Goal: Browse casually: Explore the website without a specific task or goal

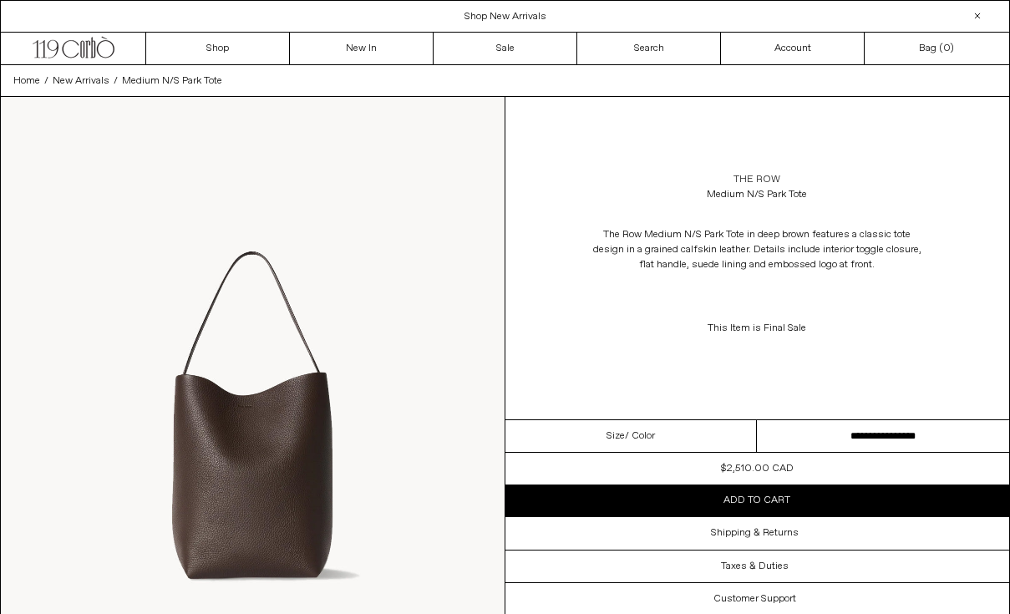
click at [757, 180] on link "The Row" at bounding box center [757, 179] width 47 height 15
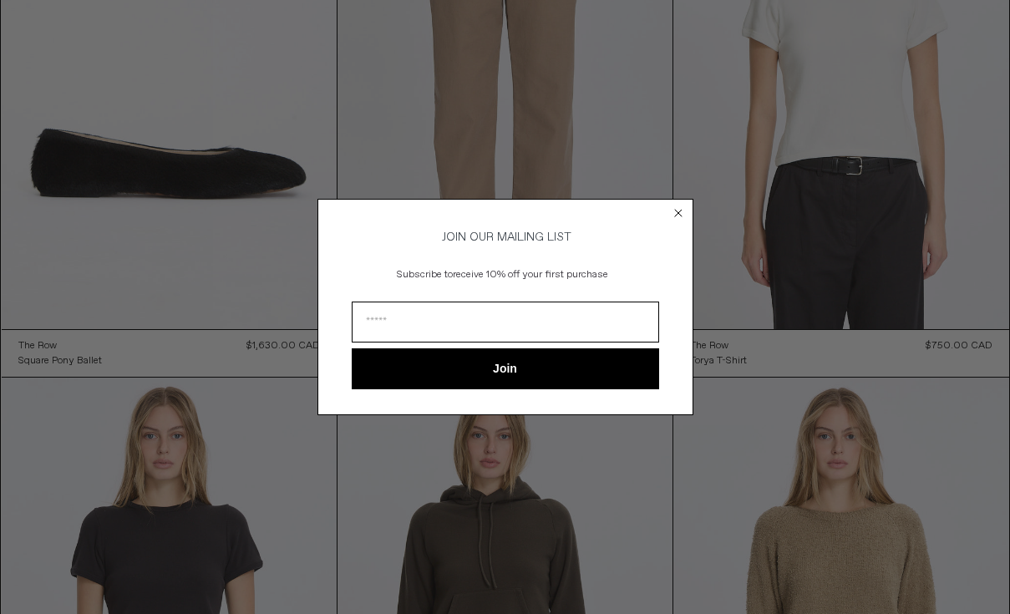
scroll to position [2678, 0]
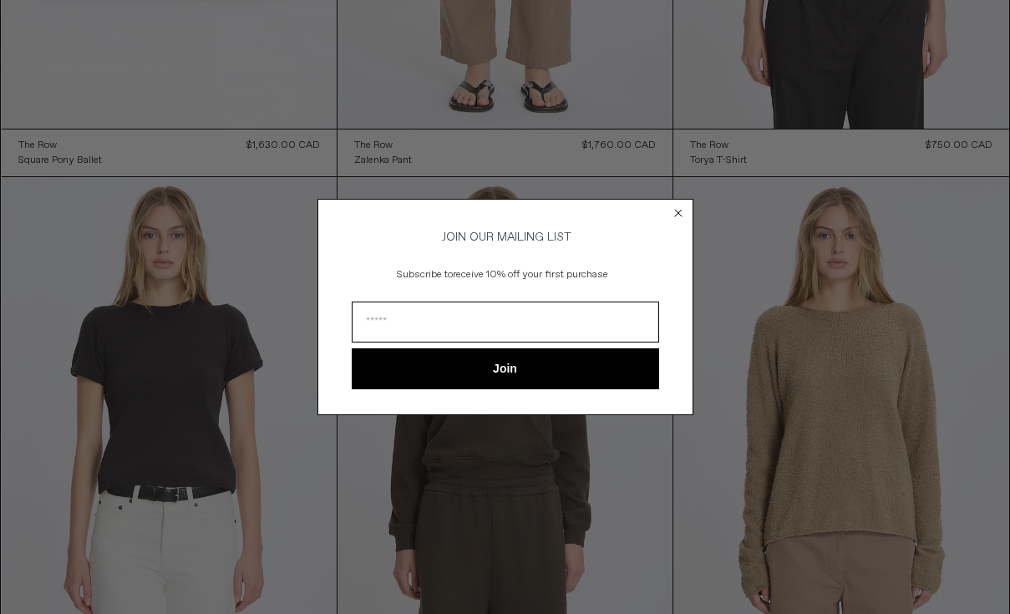
click at [680, 206] on circle "Close dialog" at bounding box center [678, 214] width 16 height 16
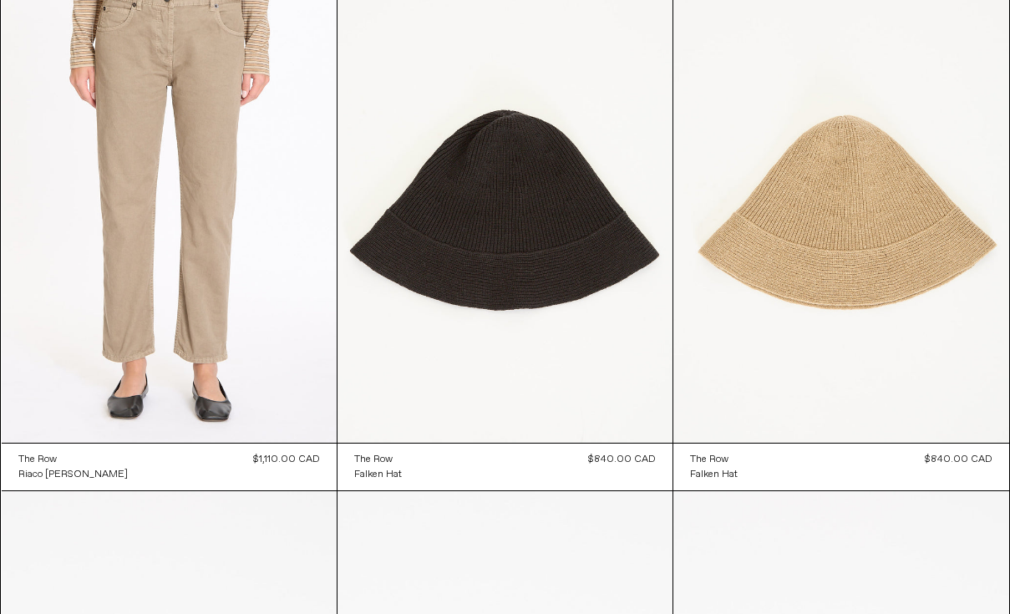
scroll to position [7883, 0]
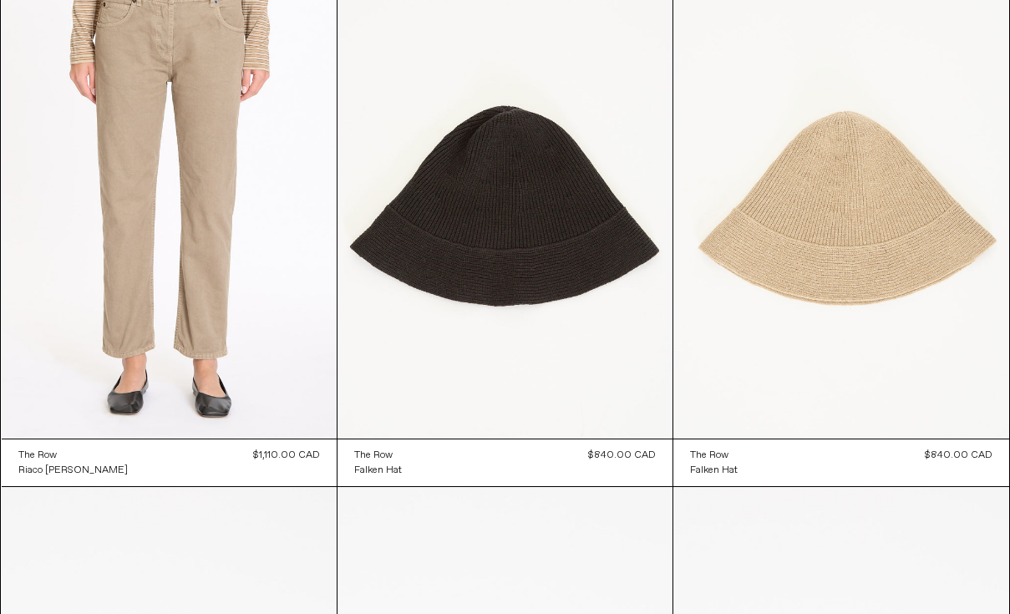
click at [838, 262] on at bounding box center [840, 187] width 335 height 503
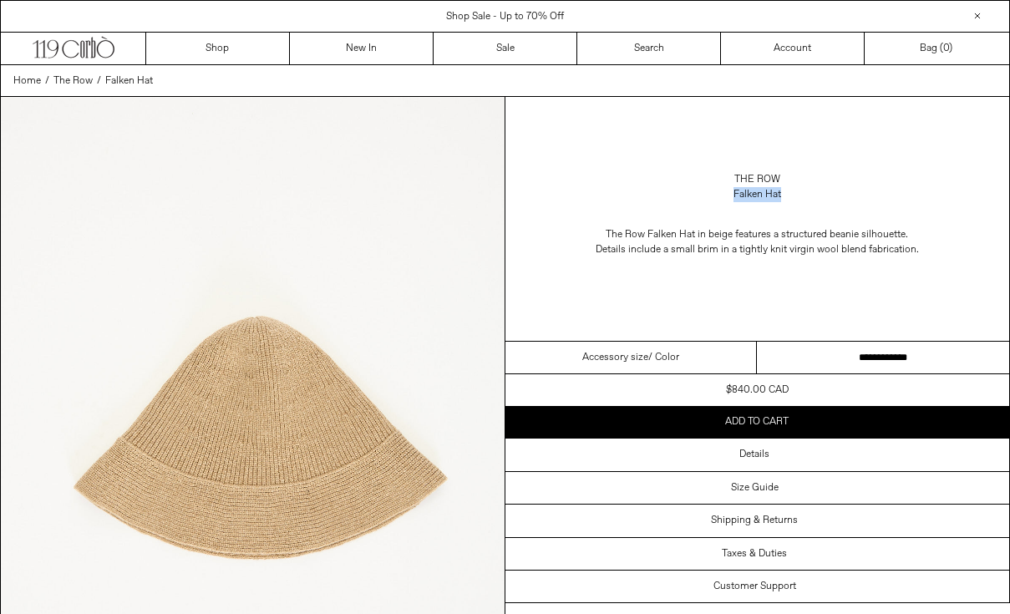
drag, startPoint x: 785, startPoint y: 196, endPoint x: 722, endPoint y: 196, distance: 62.7
click at [722, 196] on div "The Row Falken Hat" at bounding box center [758, 187] width 505 height 47
copy div "Falken Hat"
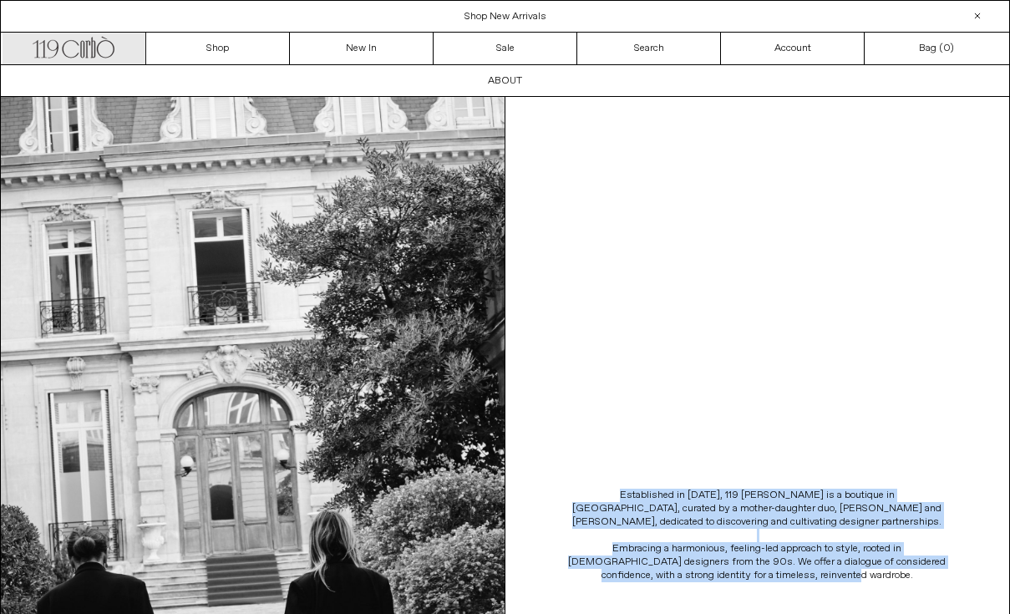
click at [70, 41] on icon at bounding box center [71, 50] width 17 height 18
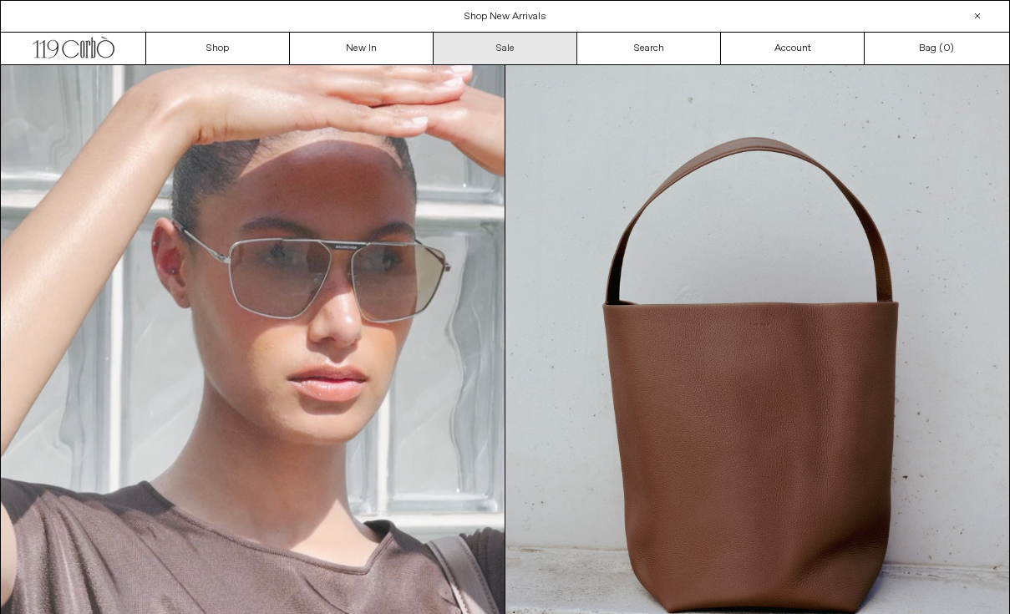
click at [466, 49] on link "Sale" at bounding box center [506, 49] width 144 height 32
click at [496, 48] on link "Sale" at bounding box center [506, 49] width 144 height 32
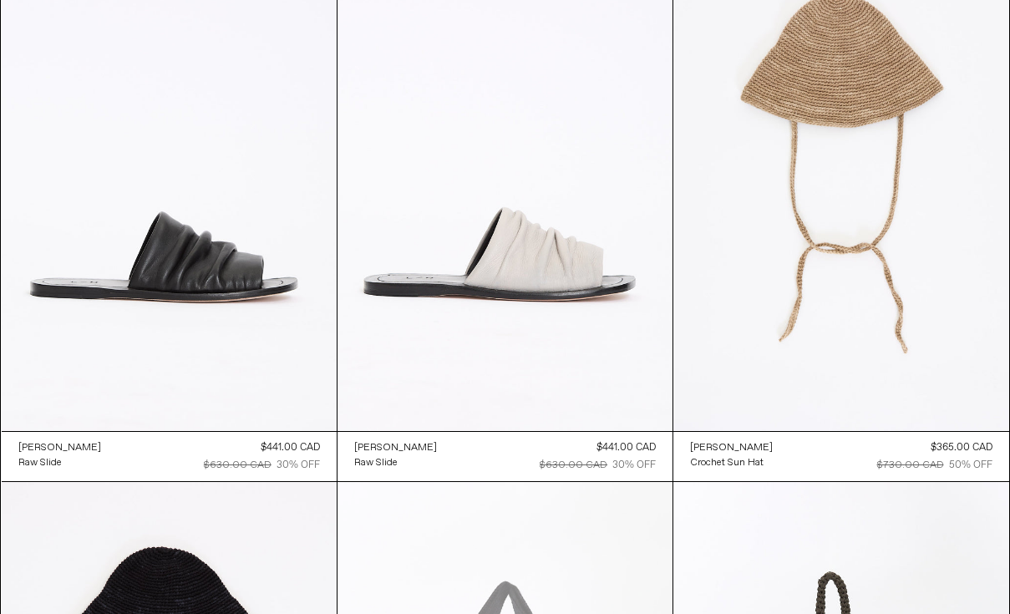
scroll to position [1286, 0]
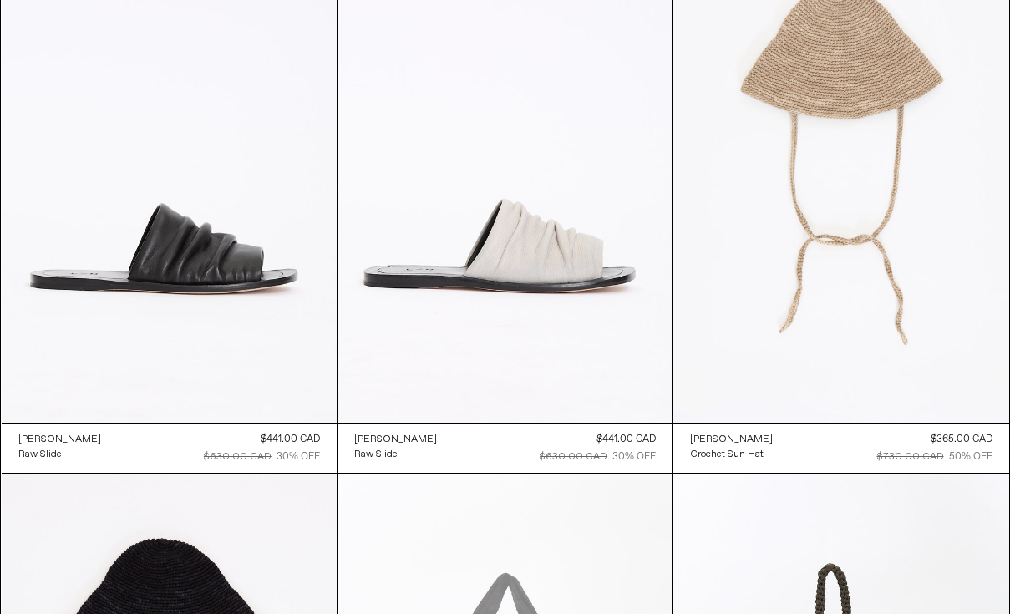
click at [863, 155] on at bounding box center [840, 171] width 335 height 503
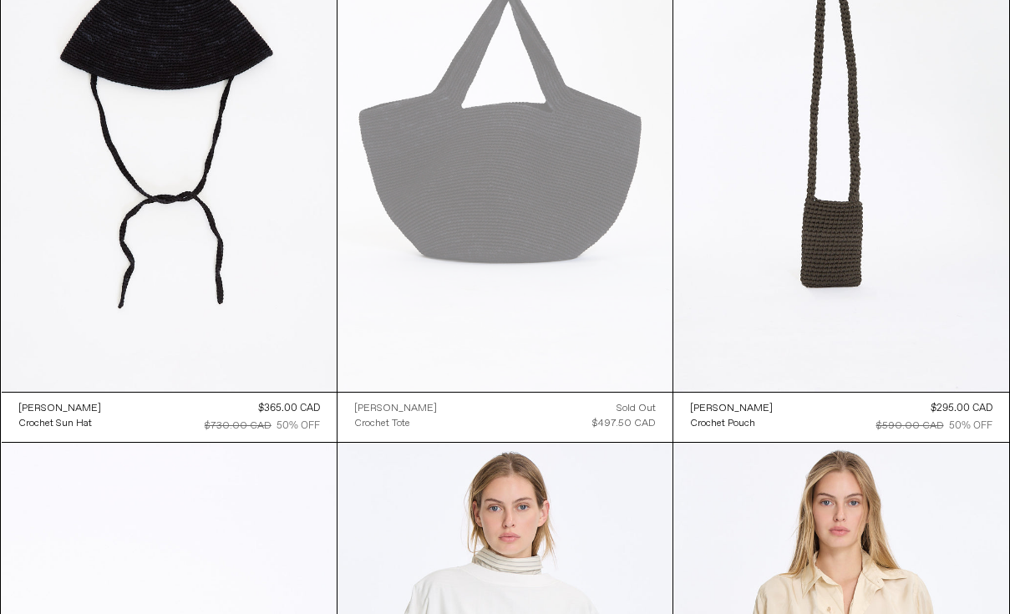
scroll to position [1873, 0]
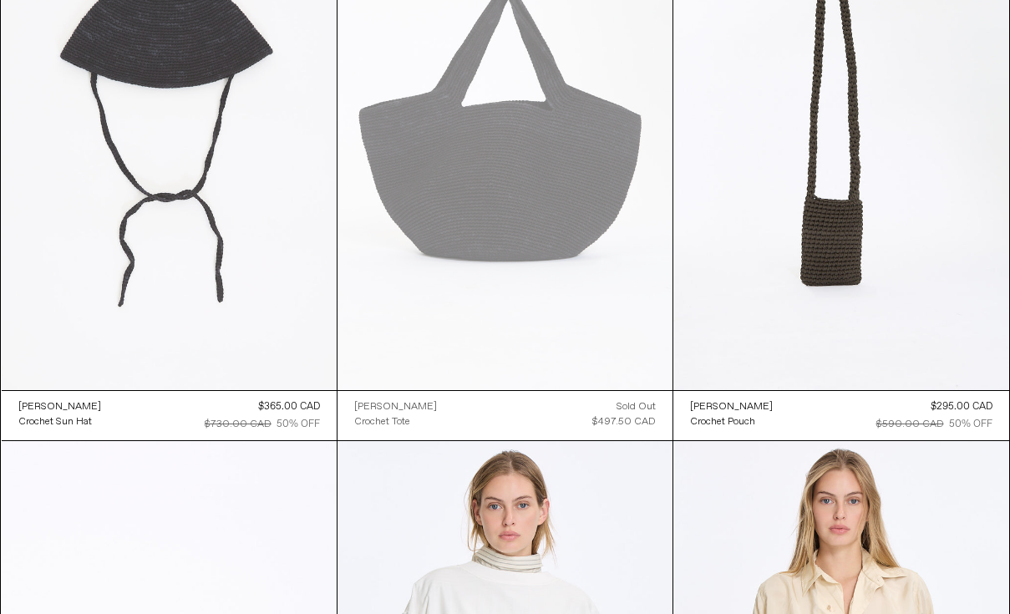
click at [173, 295] on at bounding box center [169, 138] width 335 height 503
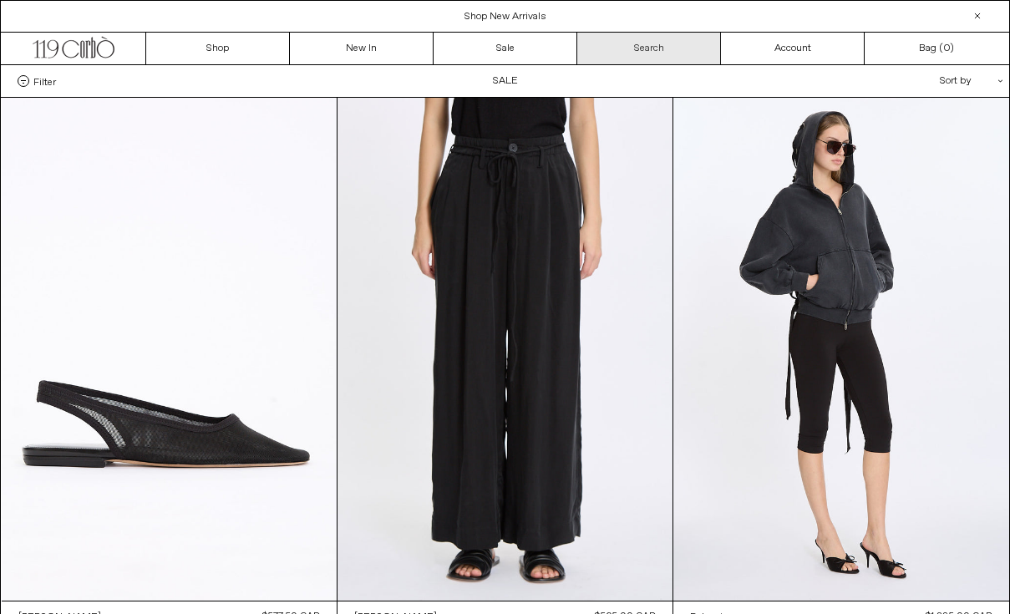
click at [666, 51] on link "Search" at bounding box center [649, 49] width 144 height 32
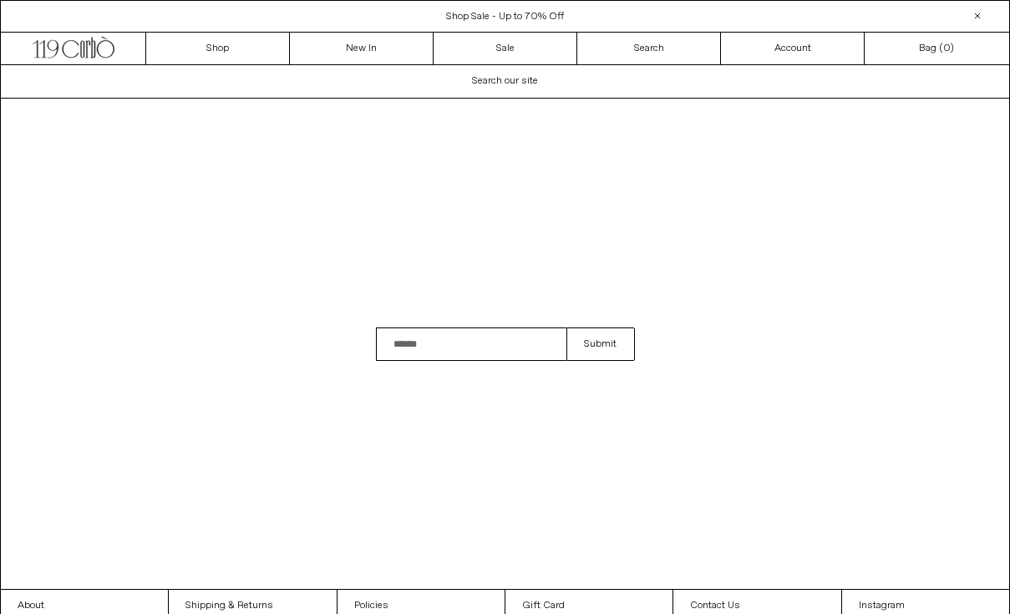
click at [428, 351] on input "Search" at bounding box center [471, 344] width 191 height 33
type input "********"
click at [567, 328] on button "Submit" at bounding box center [601, 344] width 68 height 33
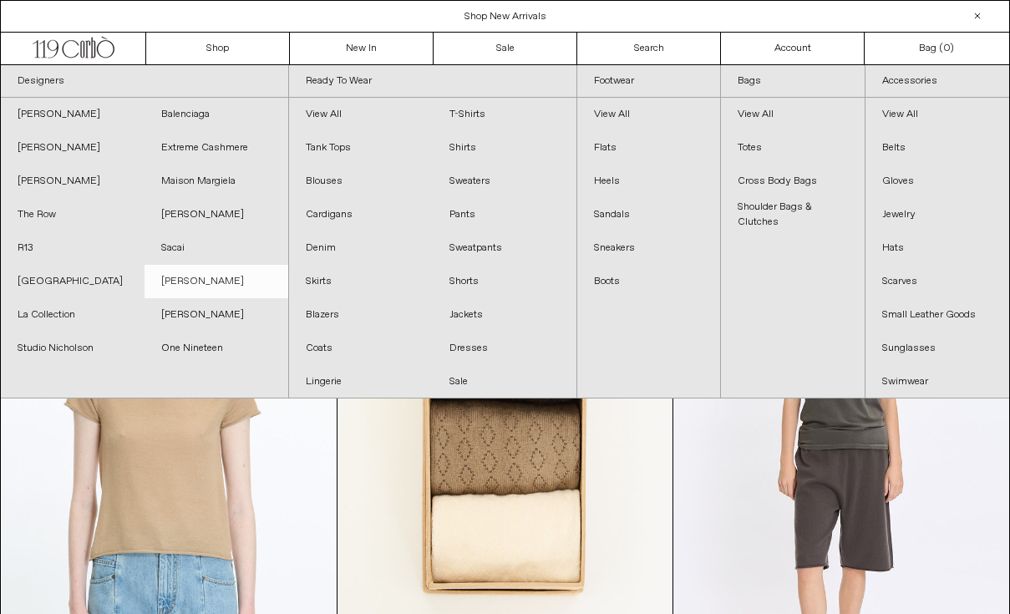
click at [204, 283] on link "[PERSON_NAME]" at bounding box center [217, 281] width 144 height 33
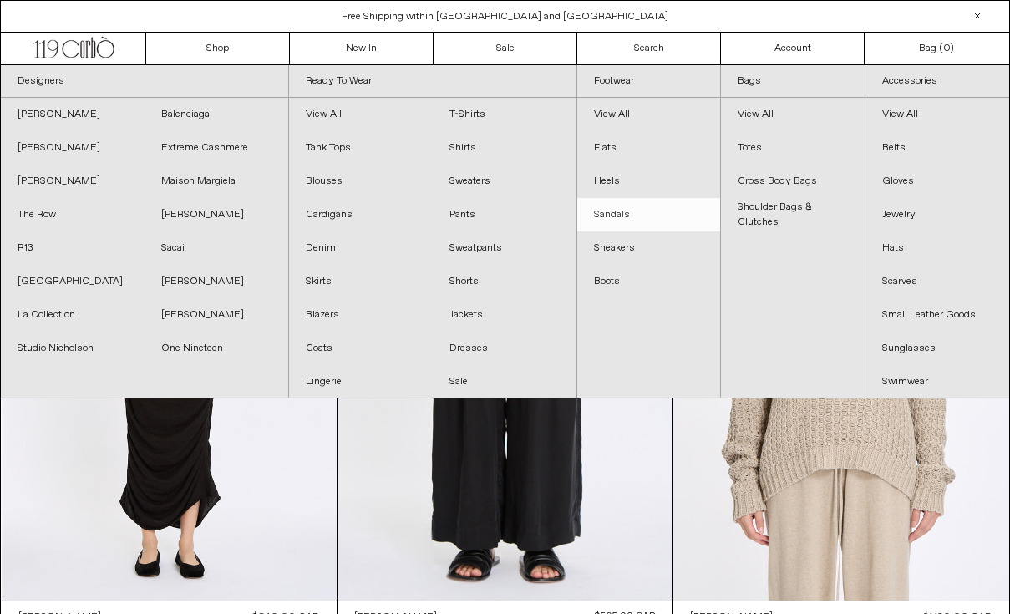
click at [623, 213] on link "Sandals" at bounding box center [649, 214] width 144 height 33
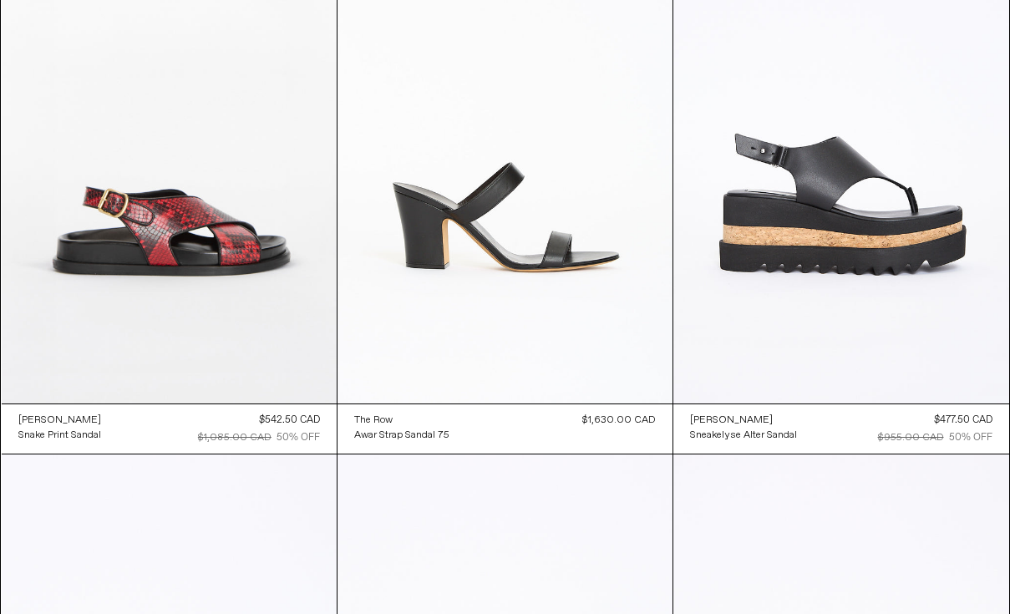
scroll to position [1312, 0]
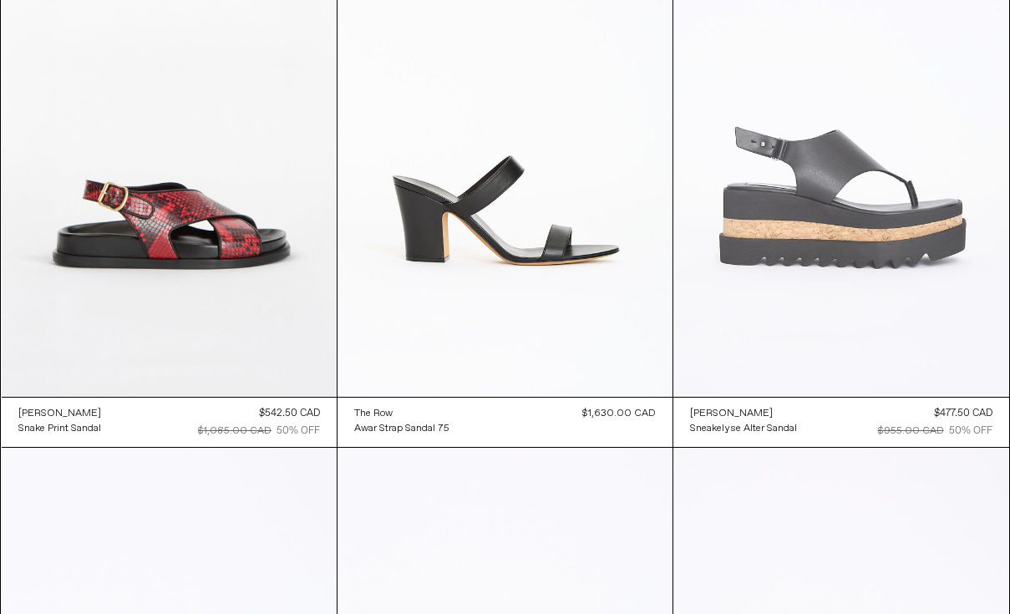
click at [918, 206] on at bounding box center [840, 145] width 335 height 503
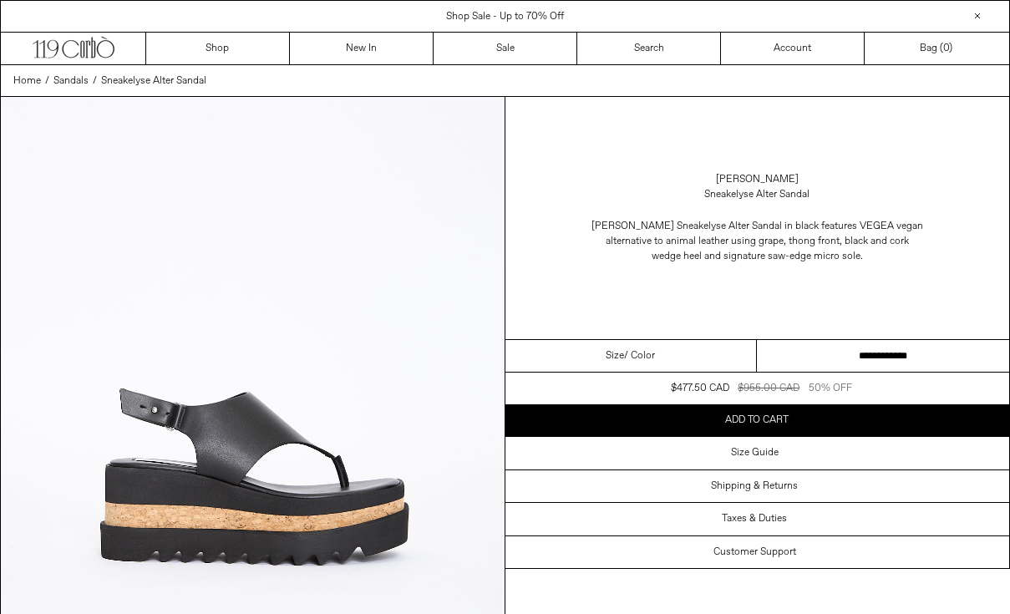
click at [866, 356] on select "**********" at bounding box center [883, 356] width 252 height 33
drag, startPoint x: 826, startPoint y: 193, endPoint x: 691, endPoint y: 194, distance: 134.5
click at [692, 193] on div "Stella McCartney Sneakelyse Alter Sandal" at bounding box center [758, 187] width 505 height 47
copy div "Sneakelyse Alter Sandal"
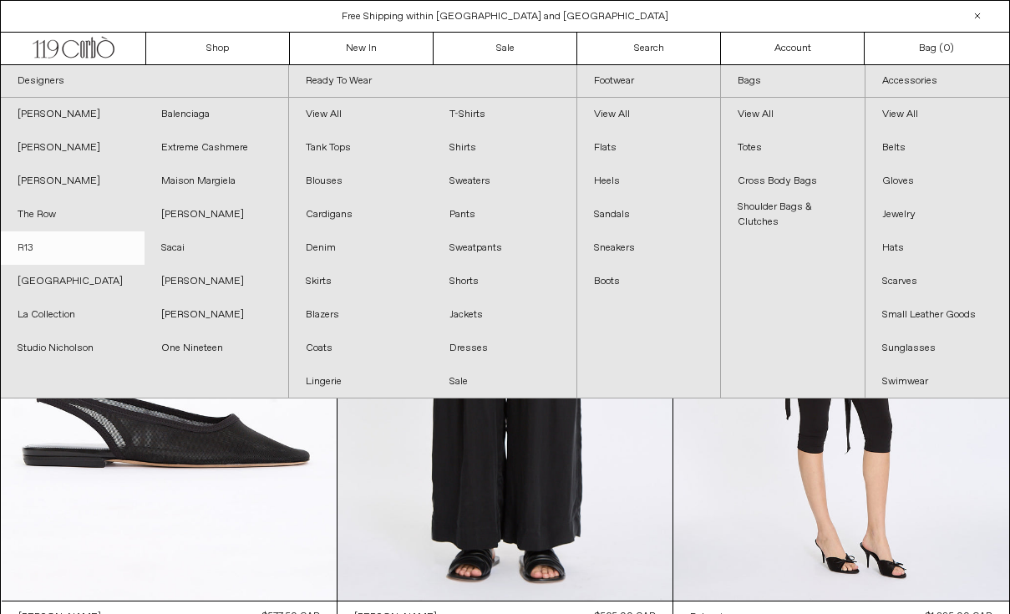
click at [32, 253] on link "R13" at bounding box center [73, 247] width 144 height 33
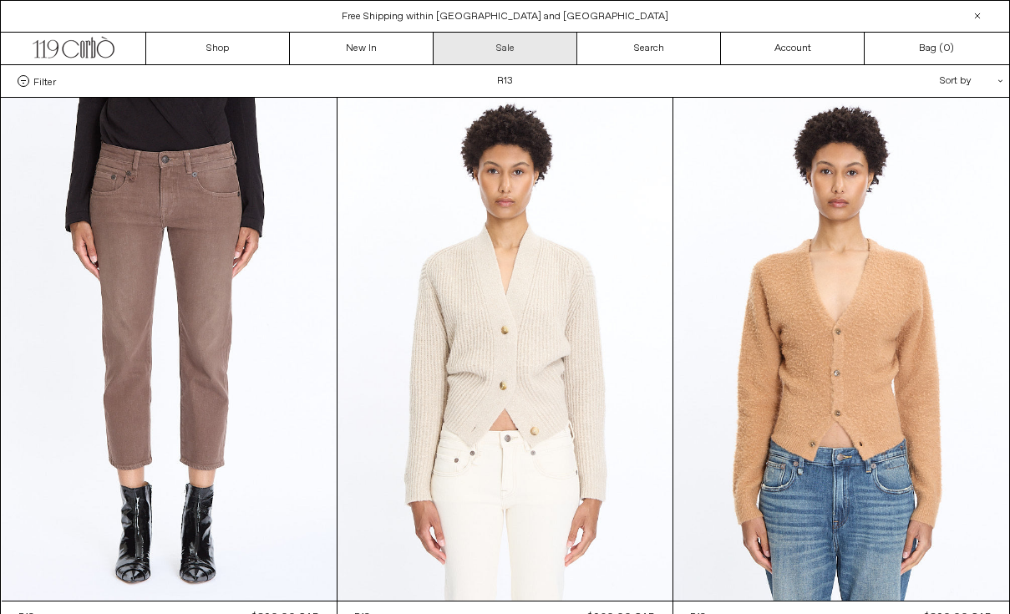
click at [501, 55] on link "Sale" at bounding box center [506, 49] width 144 height 32
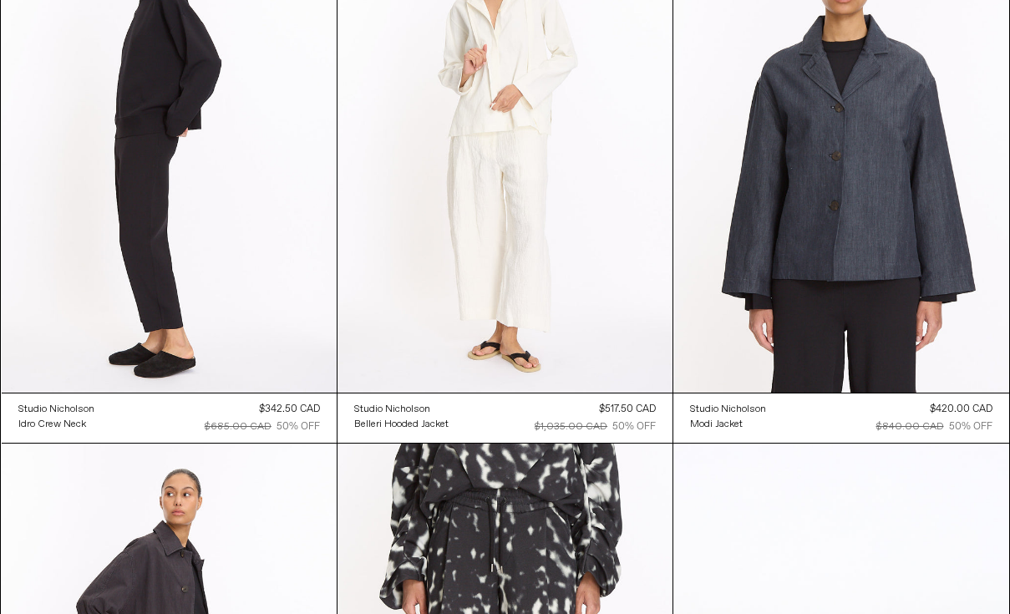
scroll to position [4085, 0]
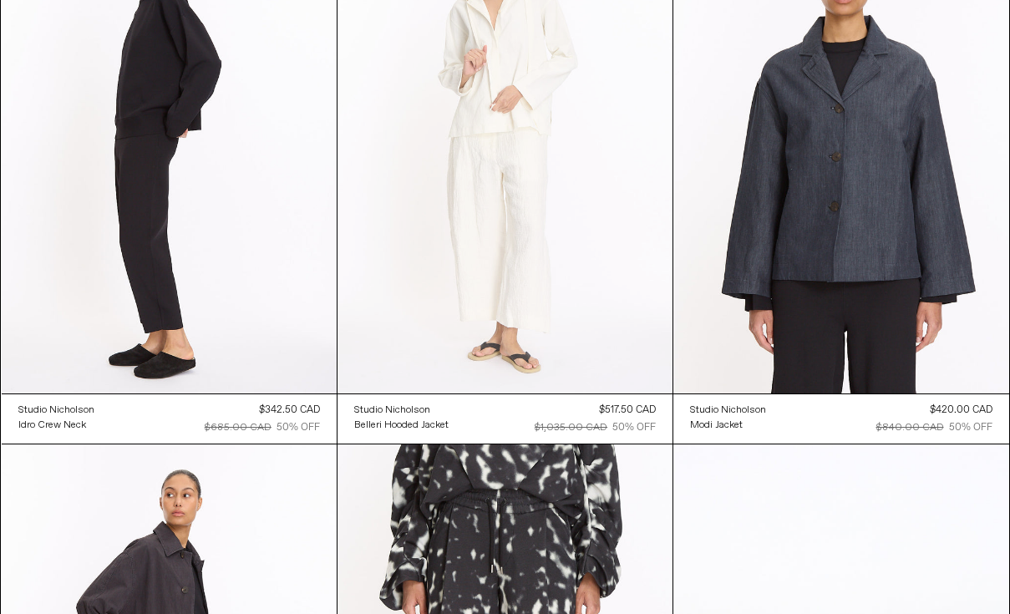
click at [496, 340] on at bounding box center [505, 142] width 335 height 503
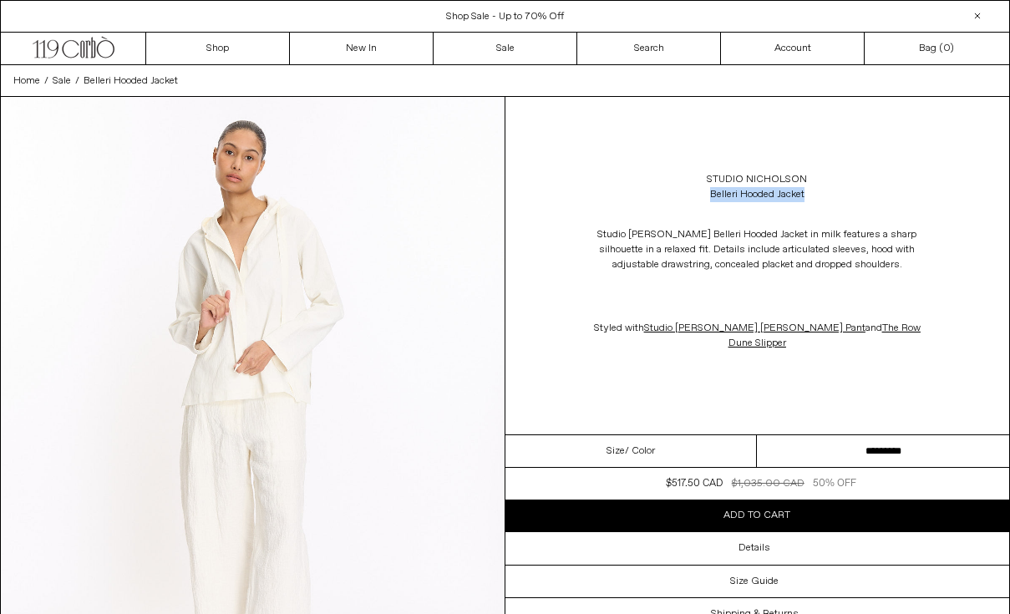
drag, startPoint x: 826, startPoint y: 196, endPoint x: 693, endPoint y: 192, distance: 132.9
click at [693, 192] on div "Studio Nicholson Belleri Hooded Jacket" at bounding box center [758, 187] width 505 height 47
copy div "Belleri Hooded Jacket"
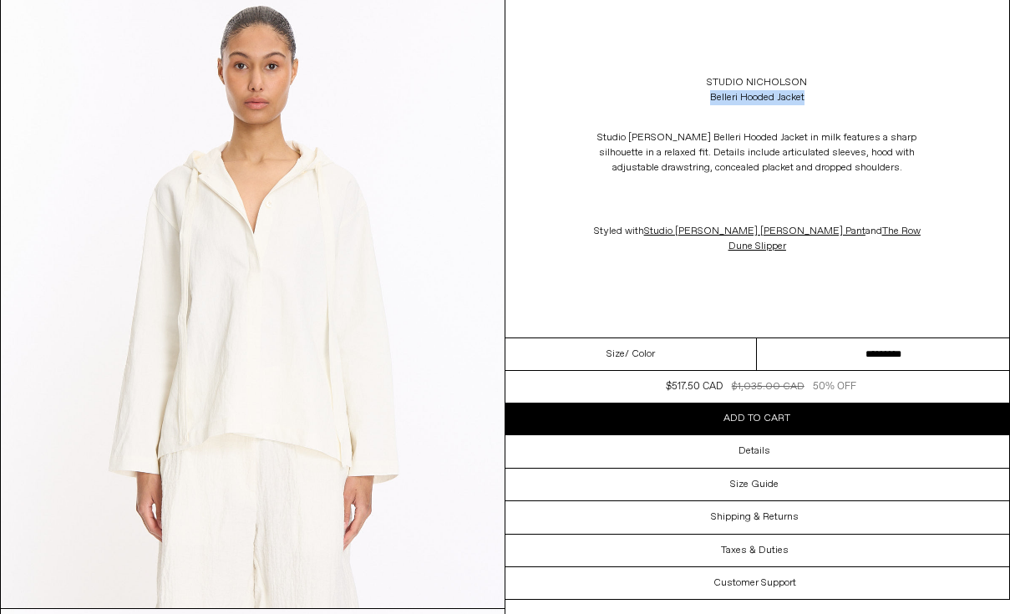
scroll to position [750, 0]
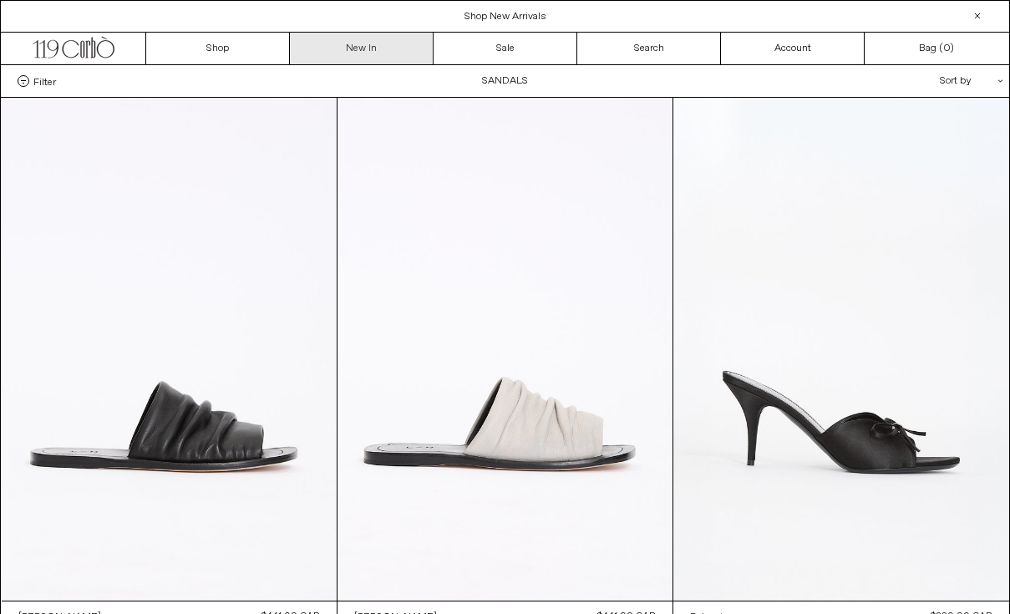
click at [353, 55] on link "New In" at bounding box center [362, 49] width 144 height 32
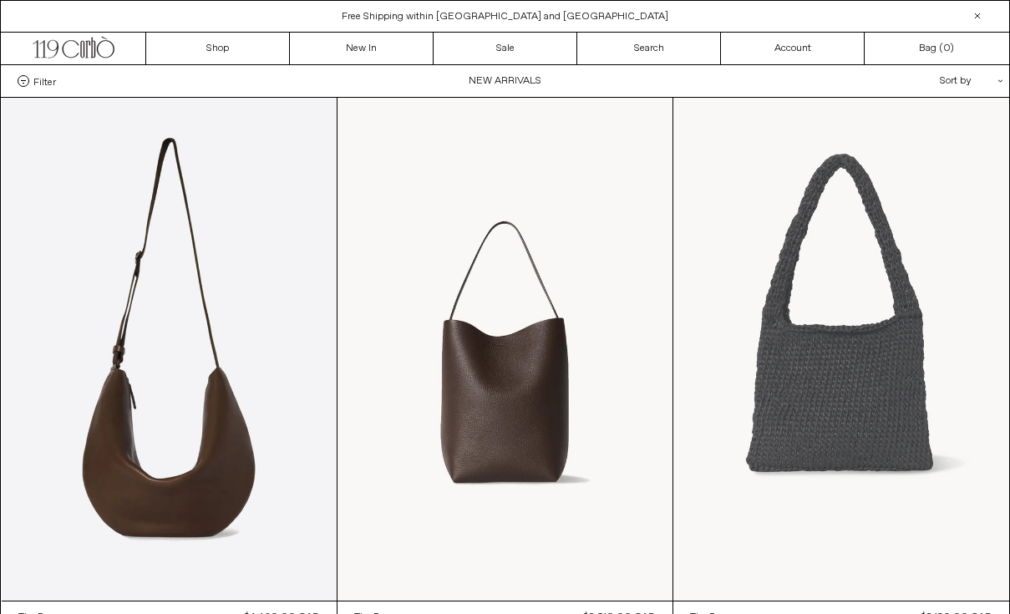
click at [865, 341] on at bounding box center [840, 349] width 335 height 503
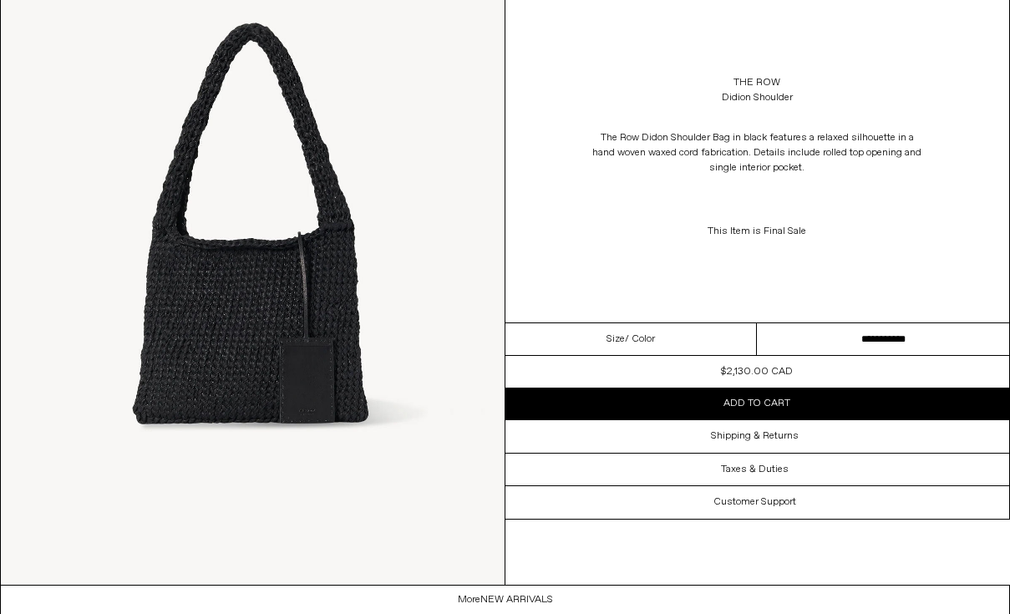
scroll to position [2027, 0]
